Goal: Information Seeking & Learning: Learn about a topic

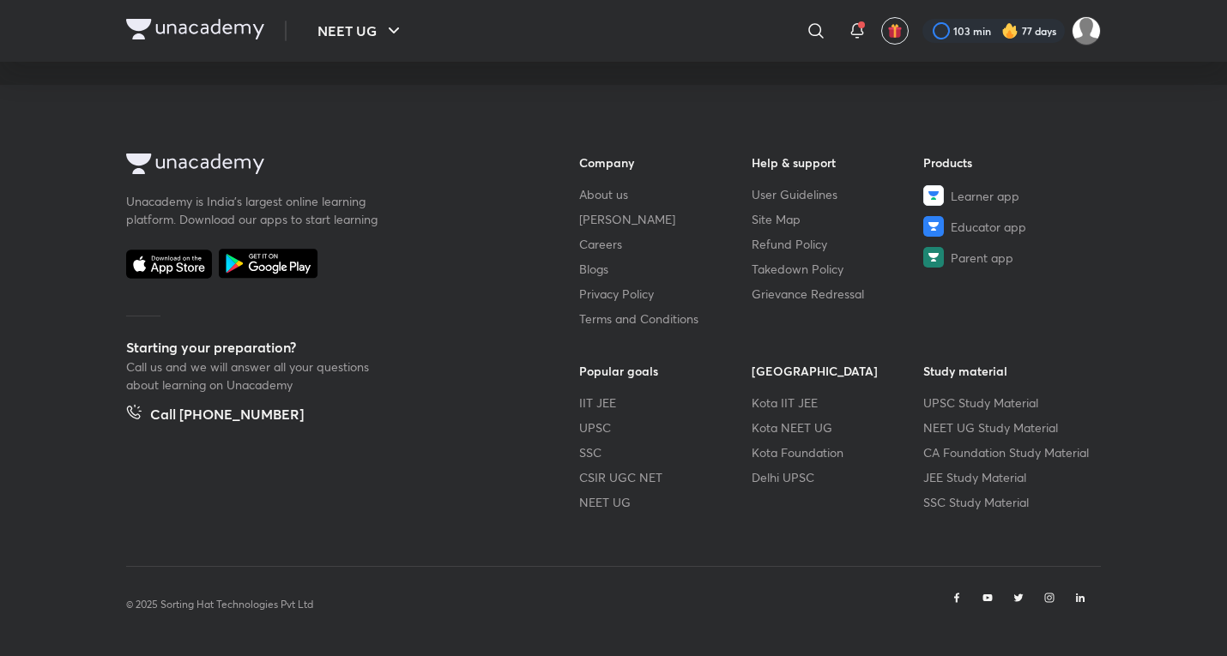
scroll to position [857, 0]
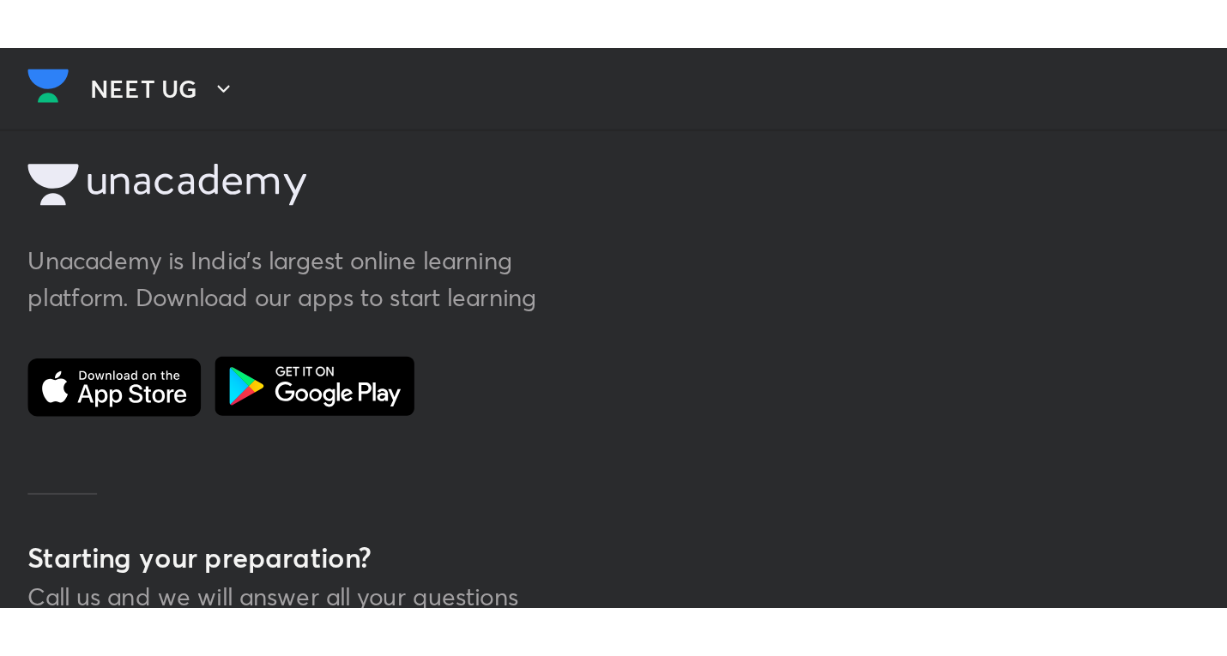
scroll to position [818, 0]
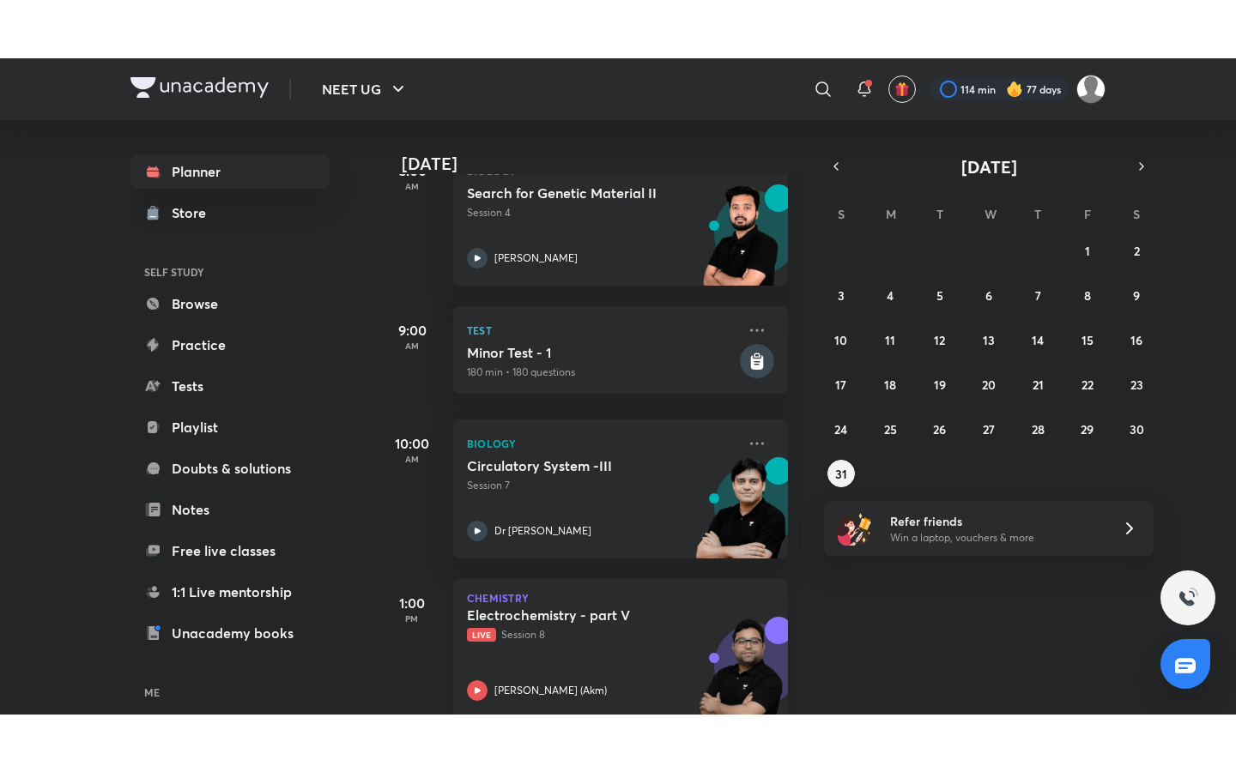
scroll to position [316, 0]
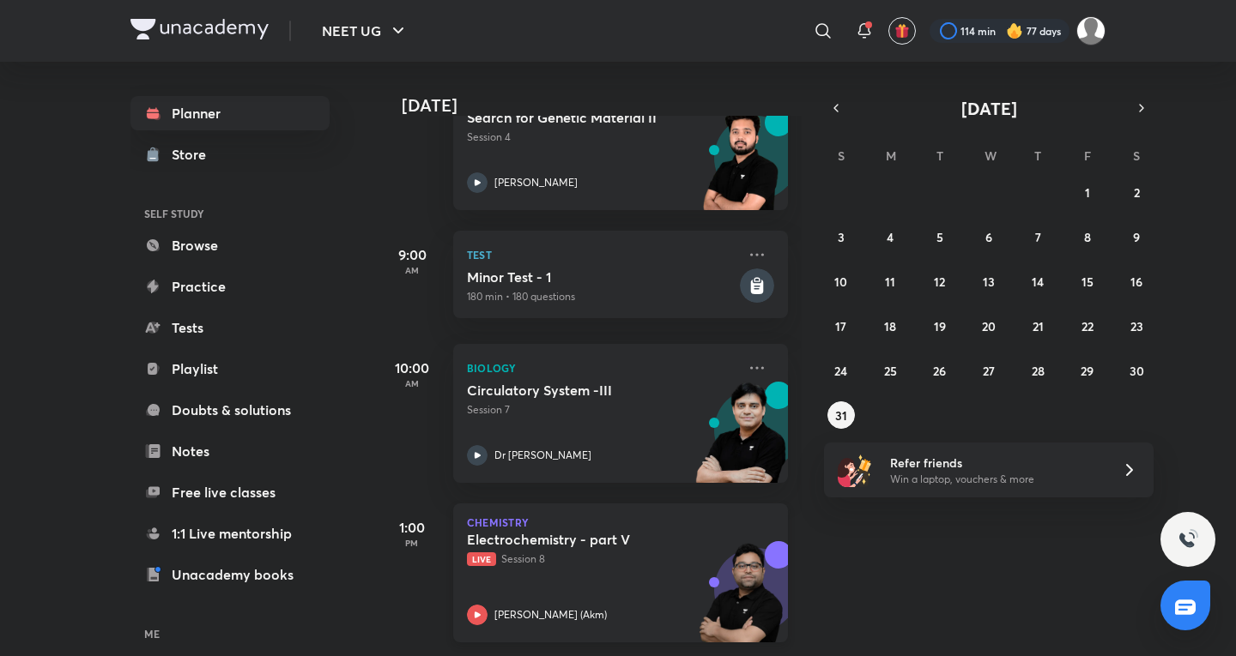
click at [647, 534] on h5 "Electrochemistry - part V" at bounding box center [574, 539] width 214 height 17
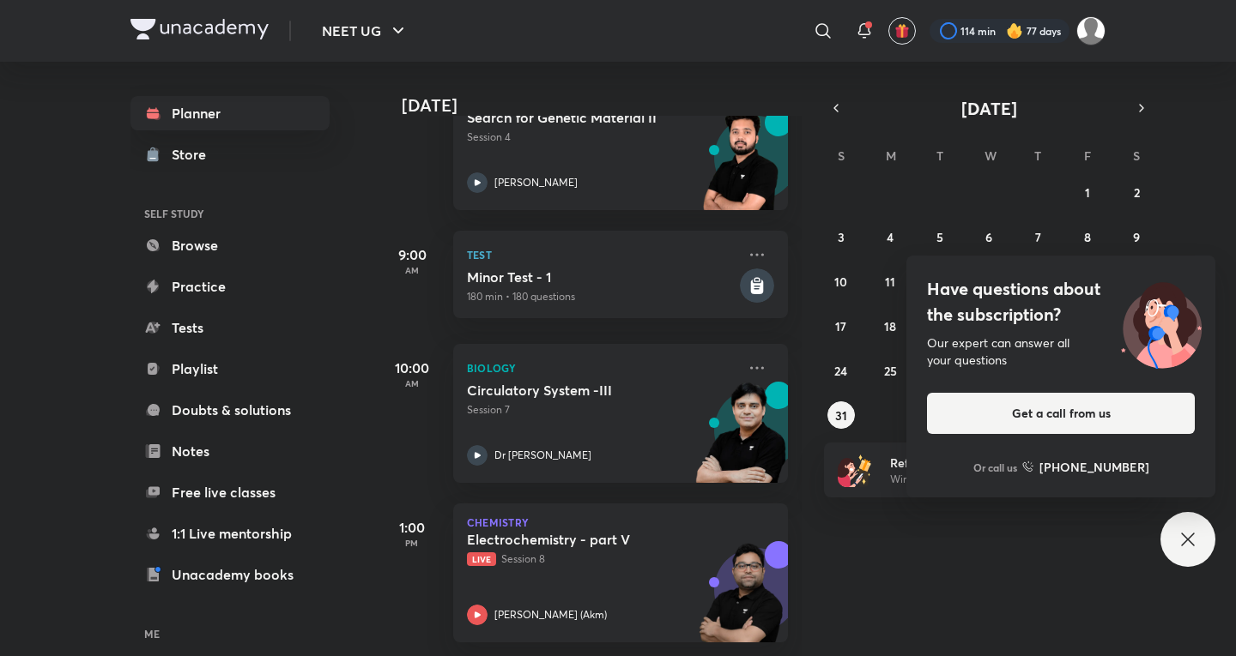
scroll to position [200, 0]
